Goal: Transaction & Acquisition: Purchase product/service

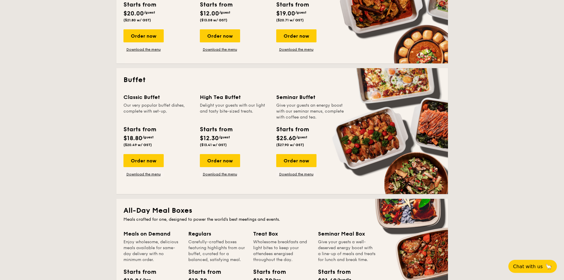
scroll to position [207, 0]
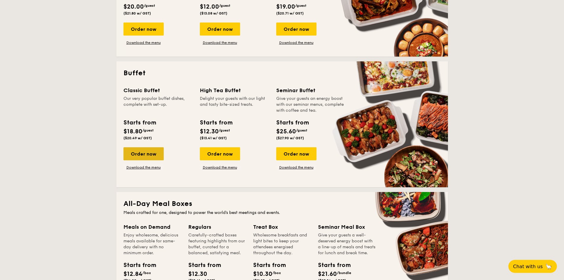
click at [142, 153] on div "Order now" at bounding box center [143, 153] width 40 height 13
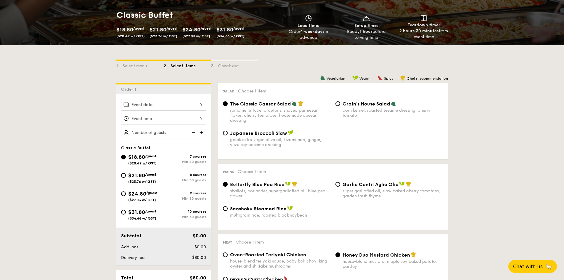
scroll to position [89, 0]
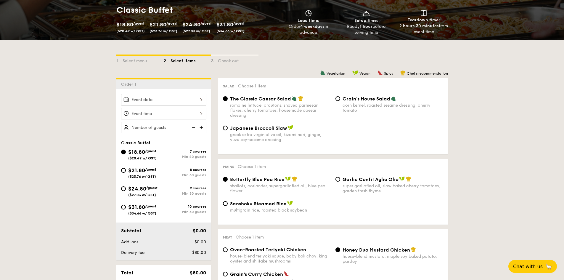
click at [194, 93] on div "Classic Buffet $18.80 /guest ($20.49 w/ GST) 7 courses Min 40 guests $21.80 /gu…" at bounding box center [163, 174] width 95 height 171
click at [194, 97] on div at bounding box center [163, 100] width 85 height 12
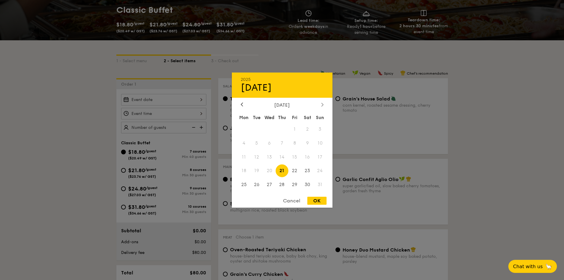
click at [320, 104] on div at bounding box center [321, 105] width 5 height 6
click at [322, 157] on span "21" at bounding box center [320, 156] width 13 height 13
click at [318, 157] on span "21" at bounding box center [320, 156] width 13 height 13
click at [308, 157] on span "20" at bounding box center [307, 156] width 13 height 13
click at [318, 158] on span "21" at bounding box center [320, 156] width 13 height 13
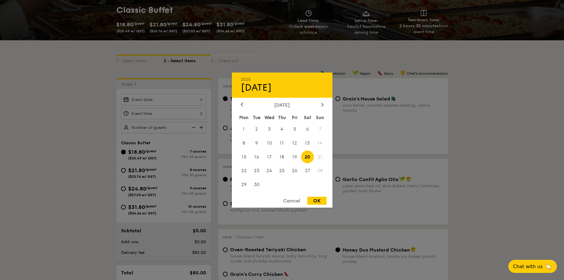
click at [319, 157] on span "21" at bounding box center [320, 156] width 13 height 13
click at [307, 141] on span "13" at bounding box center [307, 142] width 13 height 13
click at [311, 157] on span "20" at bounding box center [307, 156] width 13 height 13
click at [311, 196] on div "OK" at bounding box center [316, 200] width 19 height 8
type input "[DATE]"
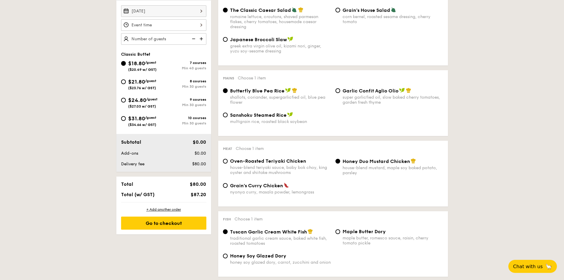
scroll to position [177, 0]
click at [238, 115] on span "Sanshoku Steamed Rice" at bounding box center [258, 115] width 56 height 6
click at [227, 115] on input "Sanshoku Steamed Rice multigrain rice, roasted black soybean" at bounding box center [225, 114] width 5 height 5
radio input "true"
click at [254, 92] on span "Butterfly Blue Pea Rice" at bounding box center [257, 91] width 54 height 6
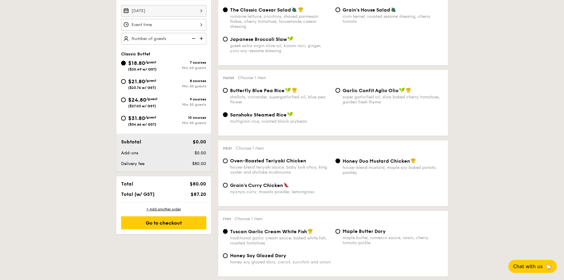
click at [227, 92] on input "Butterfly Blue Pea Rice shallots, coriander, supergarlicfied oil, blue pea flow…" at bounding box center [225, 90] width 5 height 5
radio input "true"
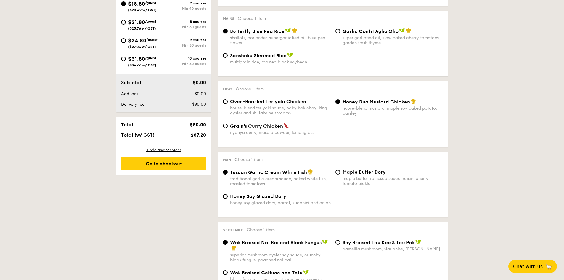
scroll to position [266, 0]
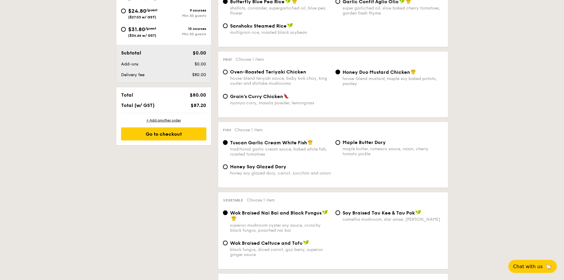
click at [279, 80] on div "house-blend teriyaki sauce, baby bok choy, king oyster and shiitake mushrooms" at bounding box center [280, 81] width 101 height 10
click at [227, 74] on input "Oven-Roasted Teriyaki Chicken house-blend teriyaki sauce, baby bok choy, king o…" at bounding box center [225, 72] width 5 height 5
radio input "true"
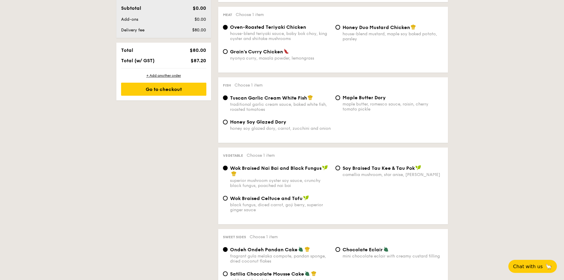
scroll to position [325, 0]
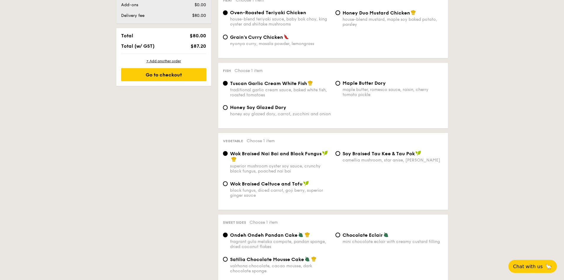
click at [239, 91] on div "traditional garlic cream sauce, baked white fish, roasted tomatoes" at bounding box center [280, 92] width 101 height 10
click at [227, 85] on input "Tuscan Garlic Cream White Fish traditional garlic cream sauce, baked white fish…" at bounding box center [225, 83] width 5 height 5
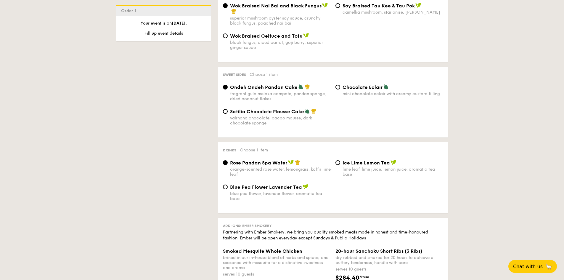
scroll to position [473, 0]
click at [352, 91] on div "mini chocolate eclair with creamy custard filling" at bounding box center [392, 93] width 101 height 5
click at [340, 89] on input "Chocolate Eclair mini chocolate eclair with creamy custard filling" at bounding box center [337, 86] width 5 height 5
radio input "true"
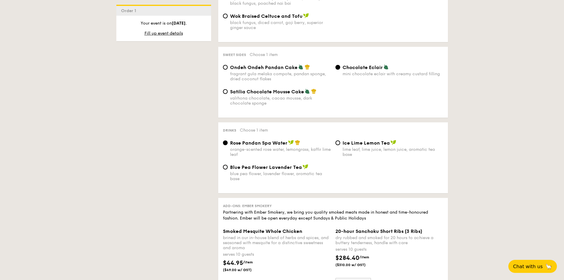
scroll to position [503, 0]
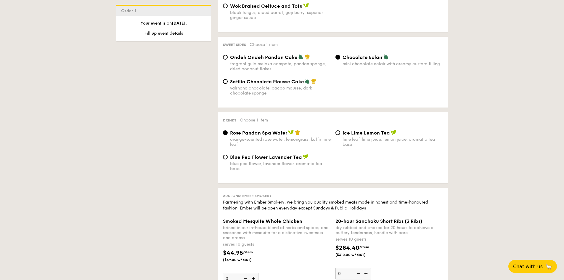
click at [351, 135] on span "Ice Lime Lemon Tea" at bounding box center [365, 133] width 47 height 6
click at [340, 135] on input "Ice Lime Lemon Tea lime leaf, lime juice, lemon juice, aromatic tea base" at bounding box center [337, 132] width 5 height 5
radio input "true"
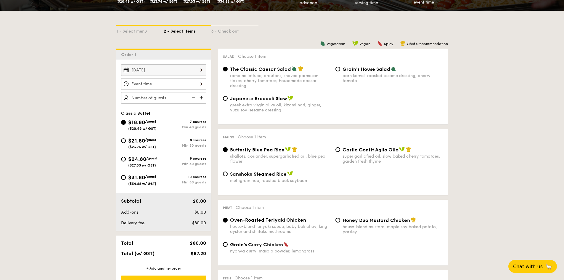
scroll to position [148, 0]
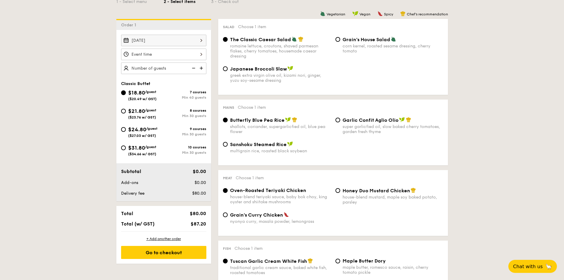
click at [261, 146] on span "Sanshoku Steamed Rice" at bounding box center [258, 144] width 56 height 6
click at [227, 146] on input "Sanshoku Steamed Rice multigrain rice, roasted black soybean" at bounding box center [225, 144] width 5 height 5
radio input "true"
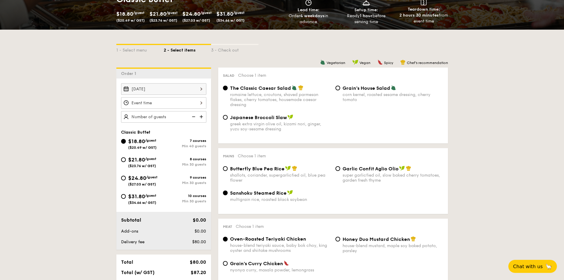
scroll to position [118, 0]
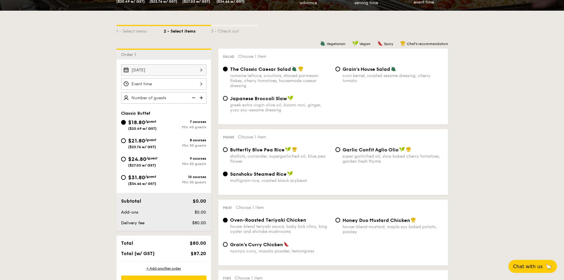
click at [164, 84] on div at bounding box center [163, 84] width 85 height 12
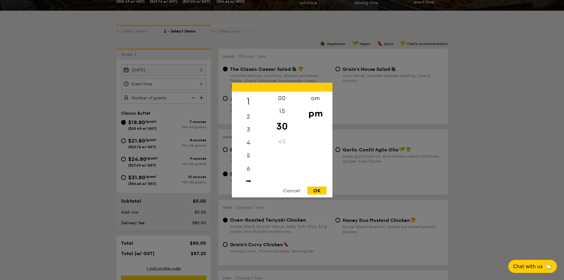
scroll to position [0, 0]
click at [250, 101] on div "12" at bounding box center [248, 99] width 33 height 17
click at [281, 98] on div "00" at bounding box center [281, 99] width 33 height 17
click at [314, 115] on div "pm" at bounding box center [314, 112] width 33 height 17
click at [314, 191] on div "OK" at bounding box center [316, 190] width 19 height 8
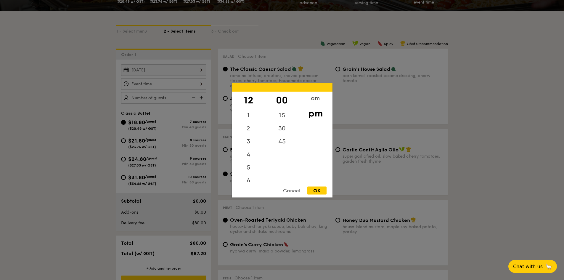
type input "12:00PM"
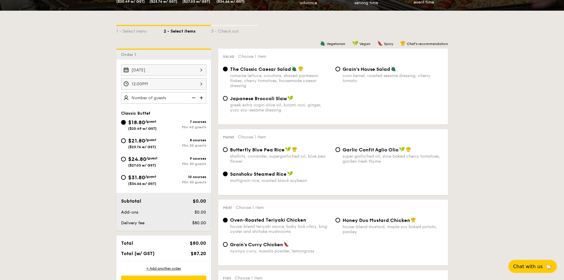
click at [200, 97] on img at bounding box center [201, 97] width 9 height 11
type input "40 guests"
click at [192, 99] on img at bounding box center [192, 97] width 9 height 11
click at [193, 98] on img at bounding box center [192, 97] width 9 height 11
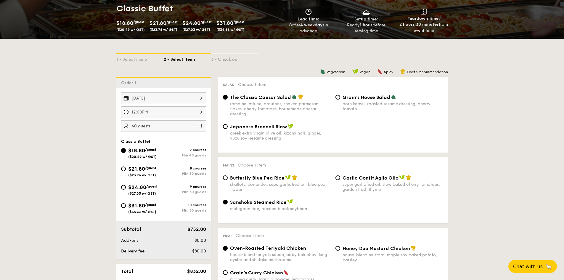
scroll to position [30, 0]
